Goal: Go to known website: Go to known website

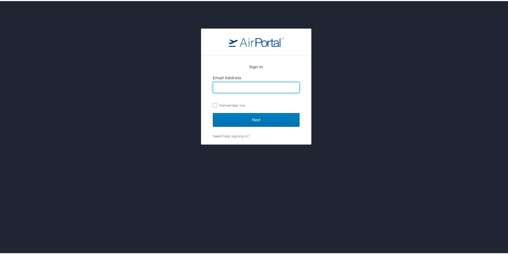
click at [237, 84] on input "Email Address" at bounding box center [256, 86] width 86 height 10
type input "[PERSON_NAME][EMAIL_ADDRESS][PERSON_NAME][DOMAIN_NAME]"
click at [235, 106] on label "Remember me" at bounding box center [256, 104] width 87 height 8
click at [216, 106] on input "Remember me" at bounding box center [215, 104] width 4 height 4
checkbox input "true"
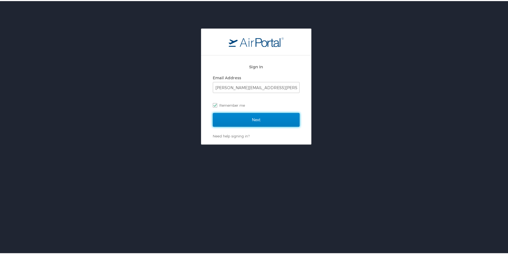
click at [234, 116] on input "Next" at bounding box center [256, 119] width 87 height 14
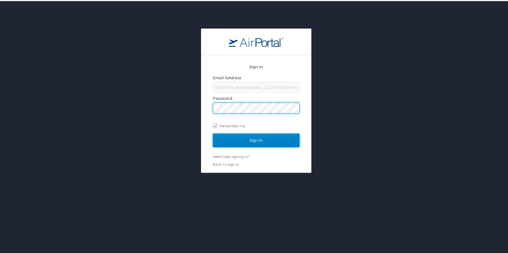
click at [246, 136] on input "Sign In" at bounding box center [256, 140] width 87 height 14
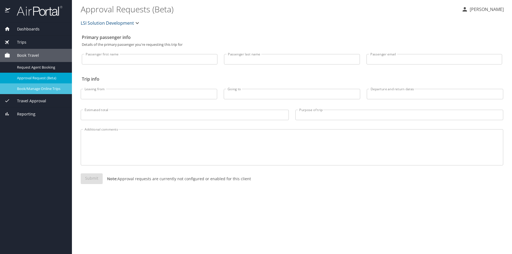
click at [54, 90] on span "Book/Manage Online Trips" at bounding box center [41, 88] width 48 height 5
